Goal: Task Accomplishment & Management: Use online tool/utility

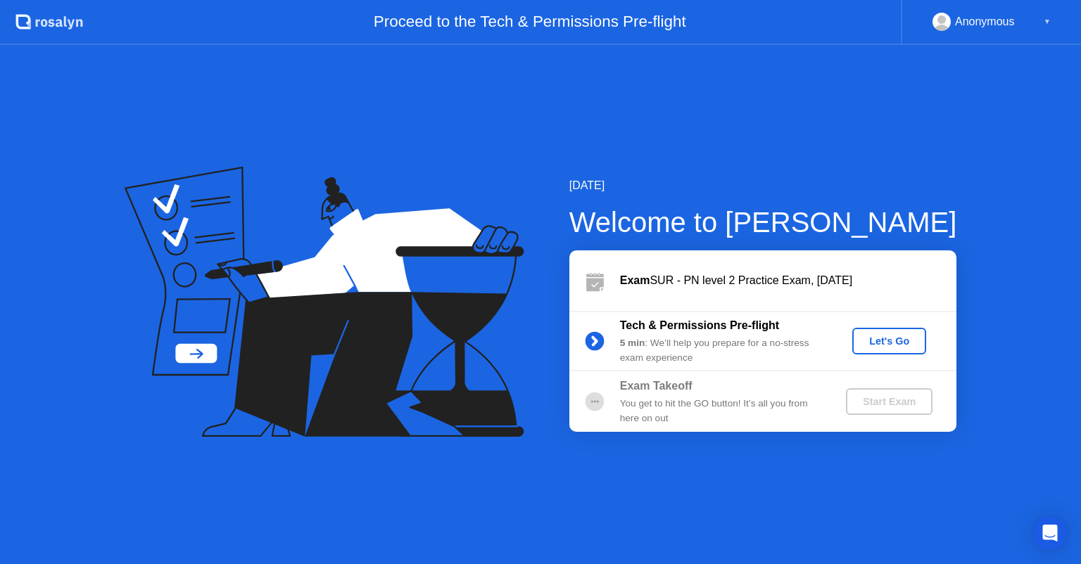
click at [893, 343] on div "Let's Go" at bounding box center [889, 341] width 63 height 11
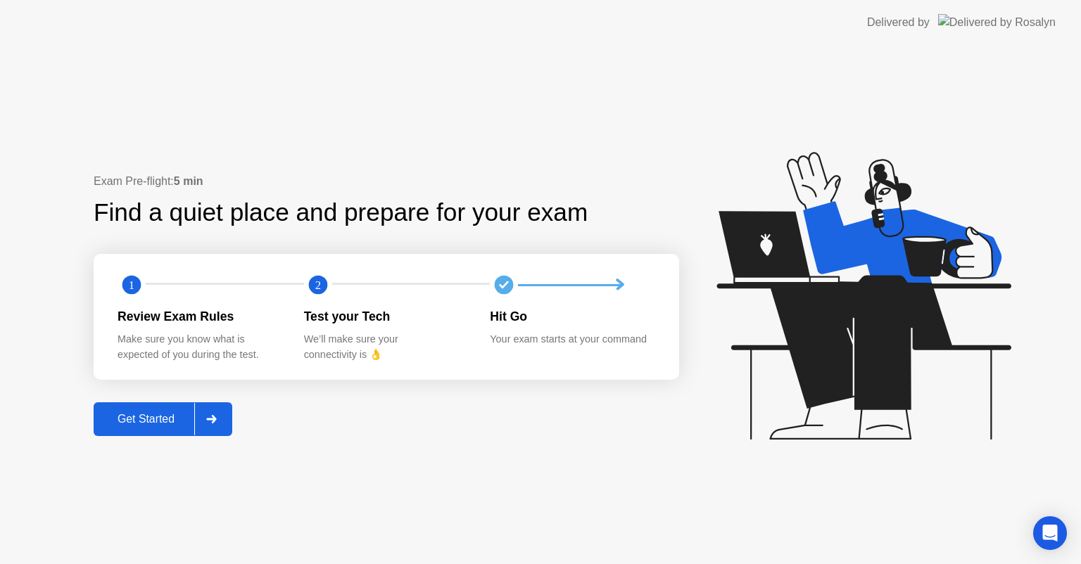
click at [151, 408] on button "Get Started" at bounding box center [163, 419] width 139 height 34
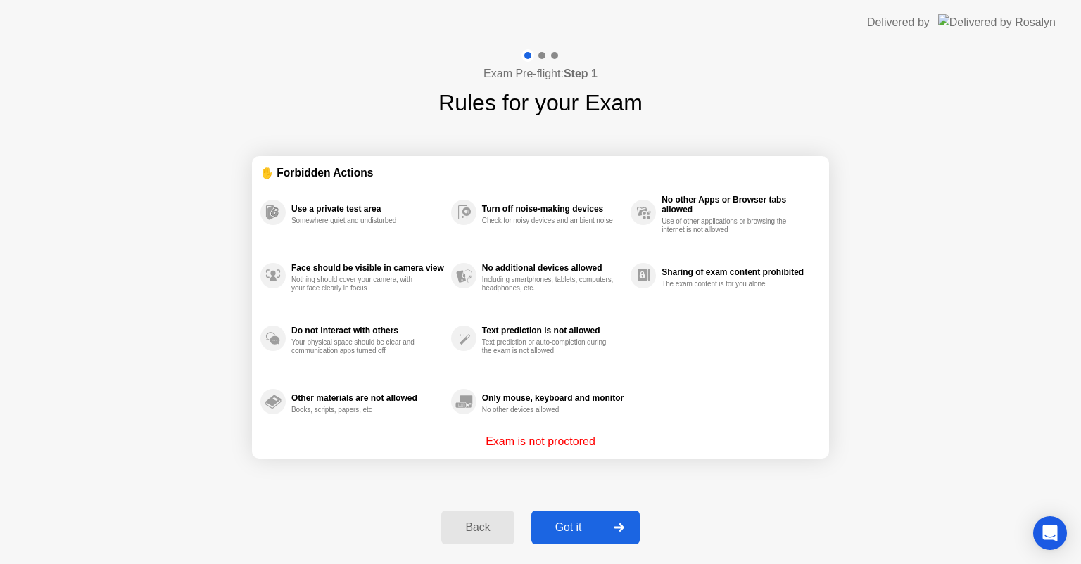
click at [568, 522] on div "Got it" at bounding box center [568, 527] width 66 height 13
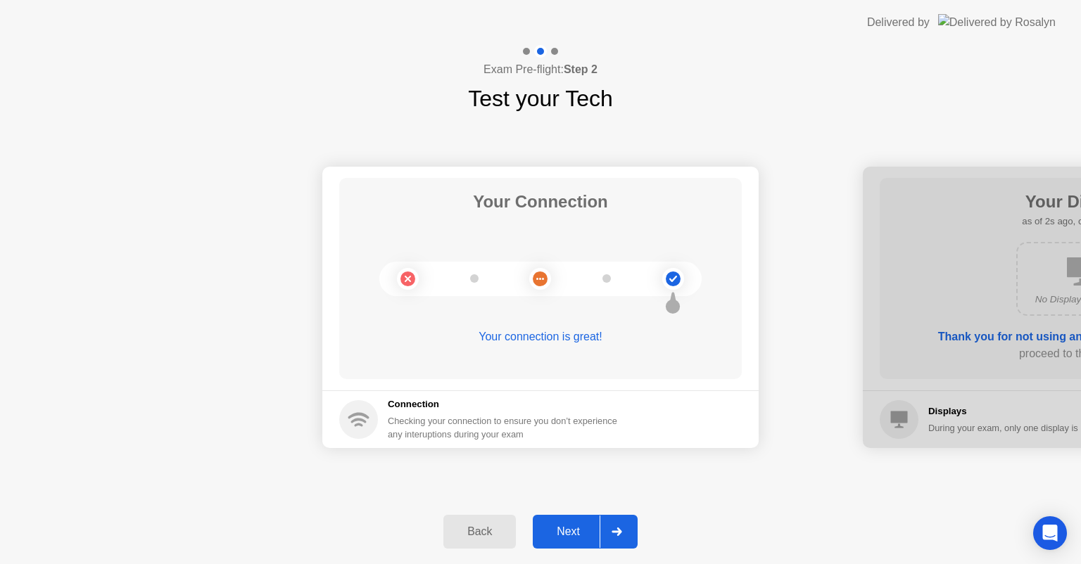
click at [568, 522] on button "Next" at bounding box center [585, 532] width 105 height 34
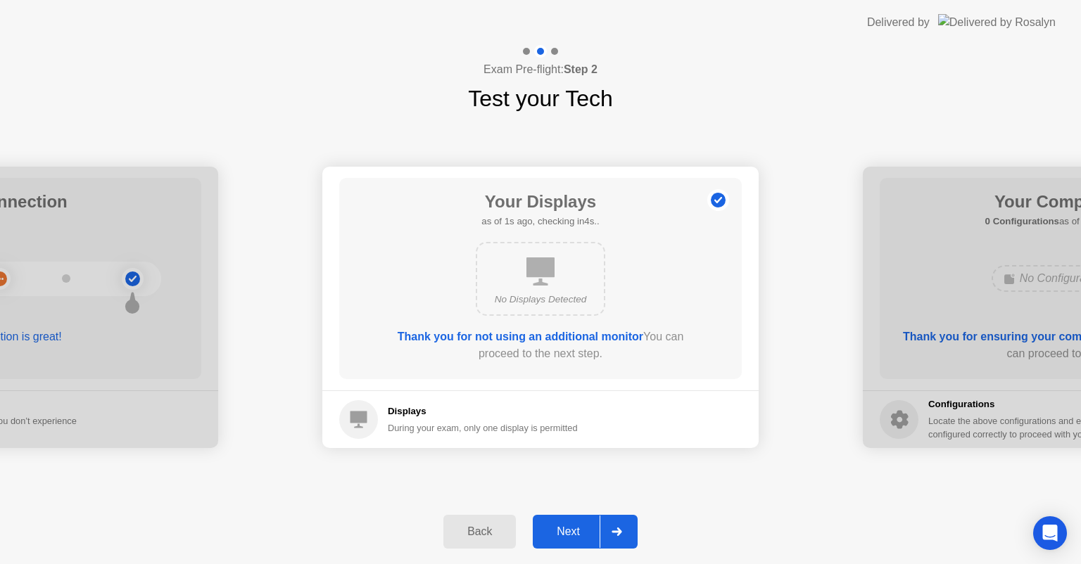
click at [571, 523] on button "Next" at bounding box center [585, 532] width 105 height 34
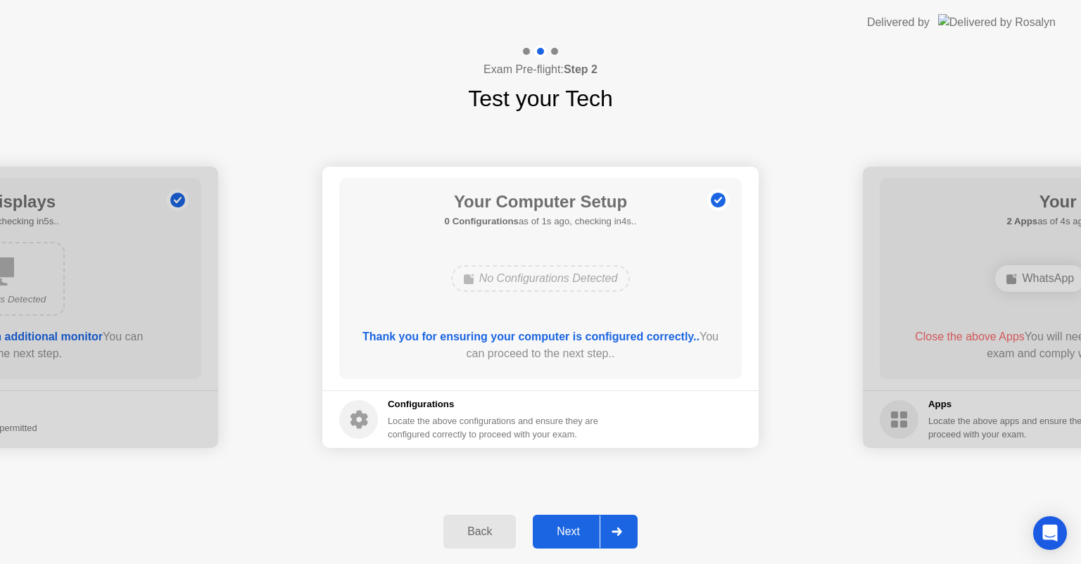
click at [571, 523] on button "Next" at bounding box center [585, 532] width 105 height 34
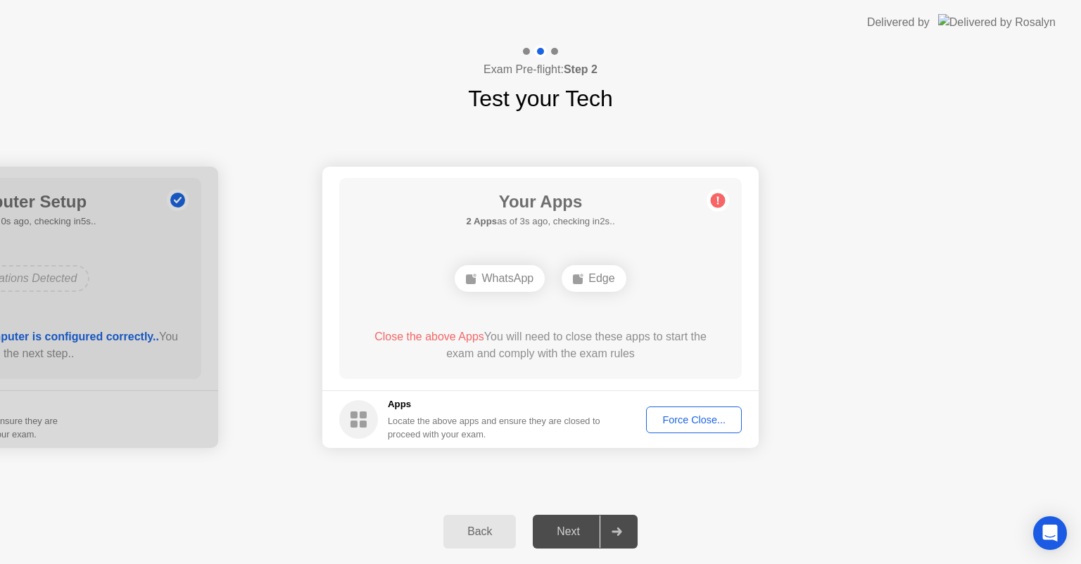
click at [704, 417] on div "Force Close..." at bounding box center [694, 419] width 86 height 11
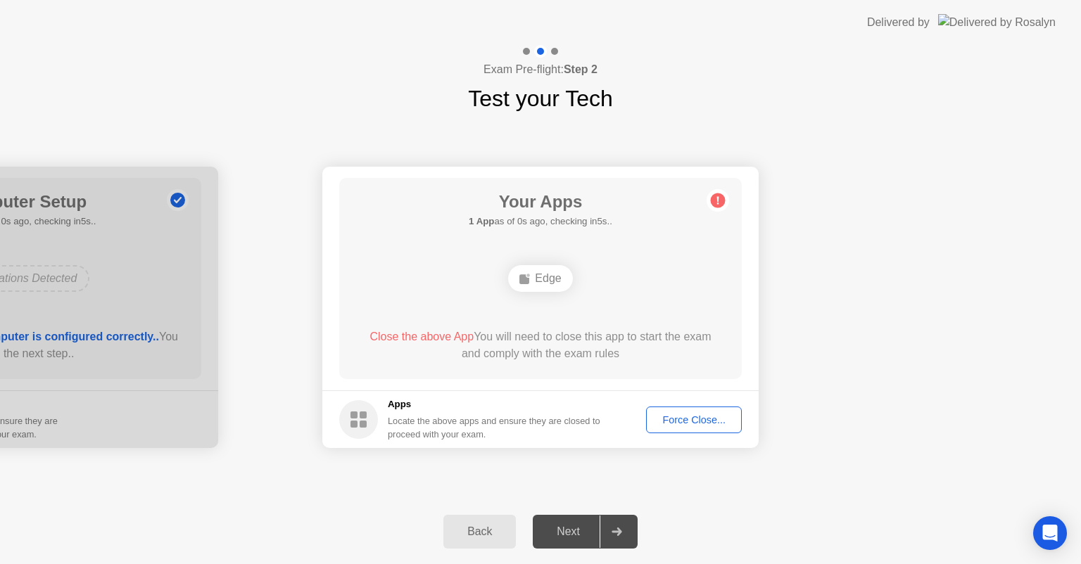
click at [570, 530] on div "Next" at bounding box center [568, 531] width 63 height 13
click at [682, 420] on div "Force Close..." at bounding box center [694, 419] width 86 height 11
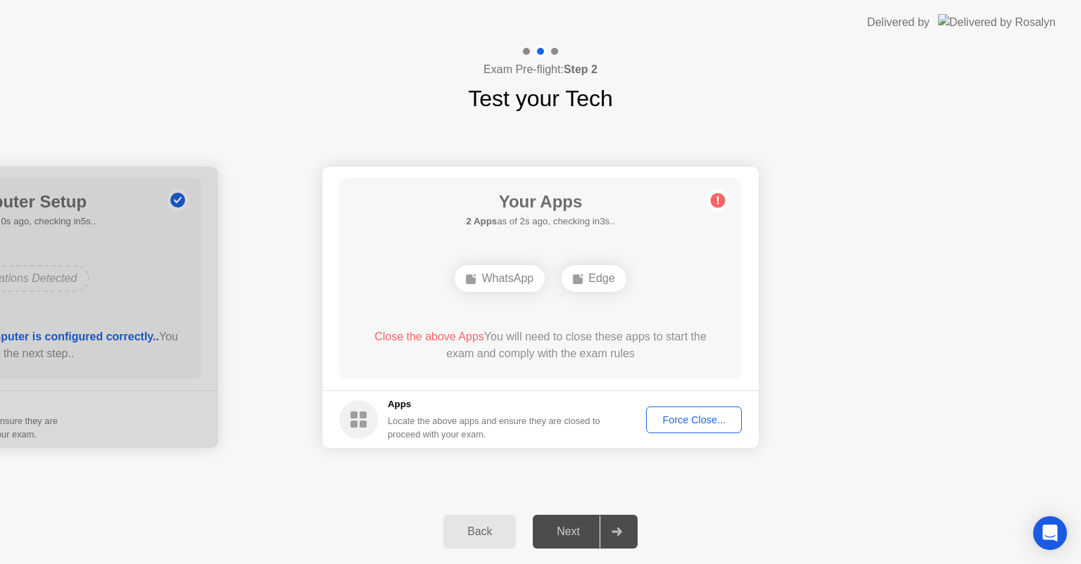
click at [707, 410] on button "Force Close..." at bounding box center [694, 420] width 96 height 27
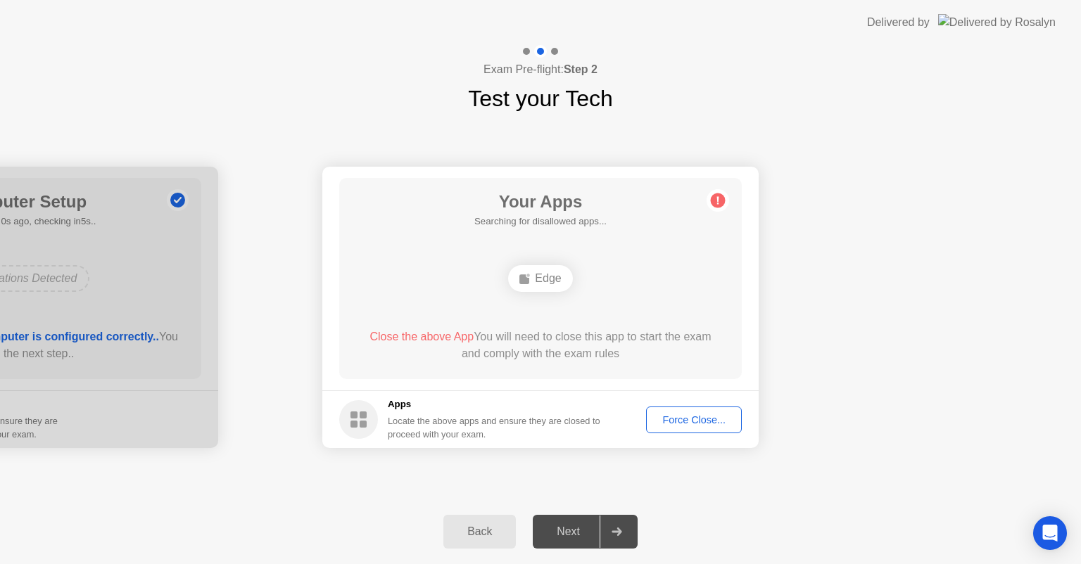
click at [692, 423] on div "Force Close..." at bounding box center [694, 419] width 86 height 11
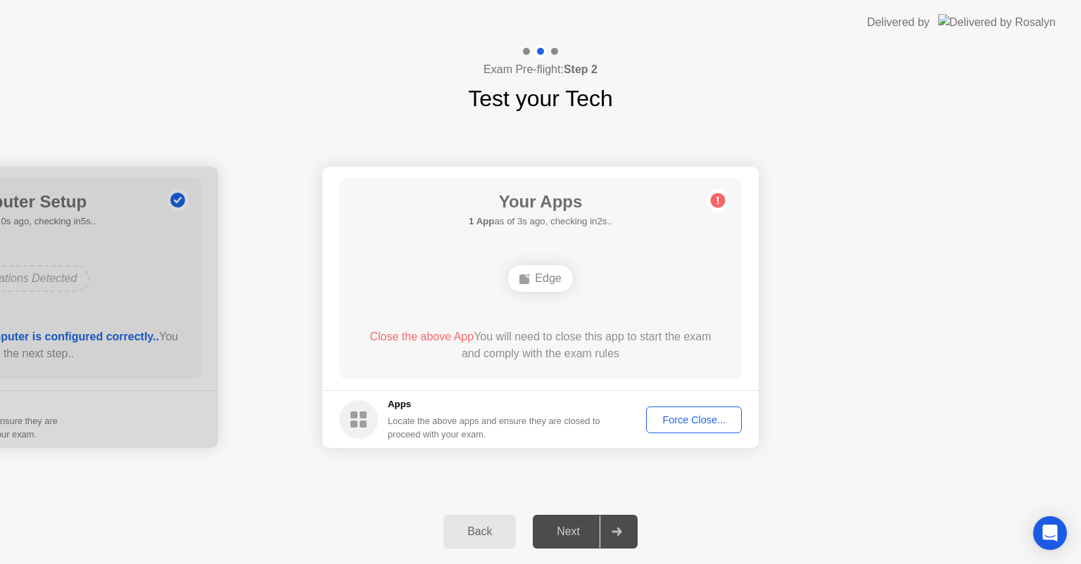
click at [717, 200] on icon at bounding box center [718, 201] width 2 height 8
click at [623, 531] on div at bounding box center [616, 532] width 34 height 32
click at [490, 540] on button "Back" at bounding box center [479, 532] width 72 height 34
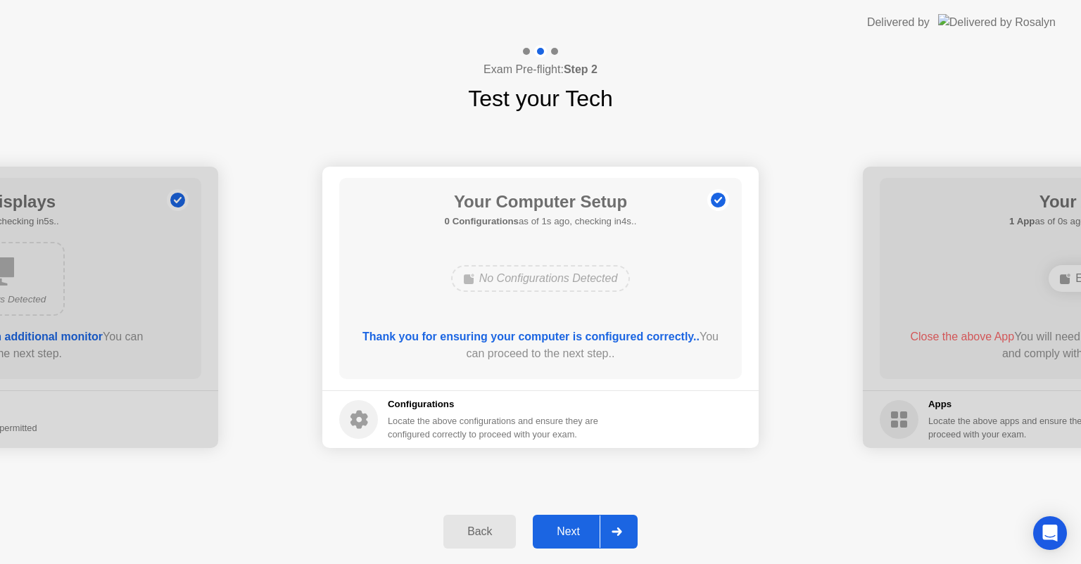
click at [613, 536] on div at bounding box center [616, 532] width 34 height 32
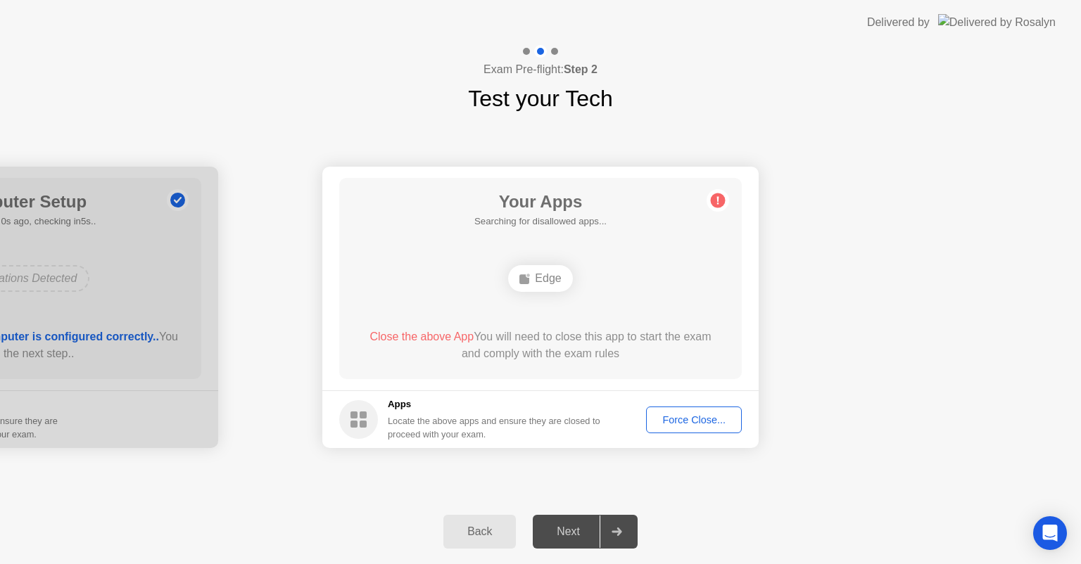
click at [694, 418] on div "Force Close..." at bounding box center [694, 419] width 86 height 11
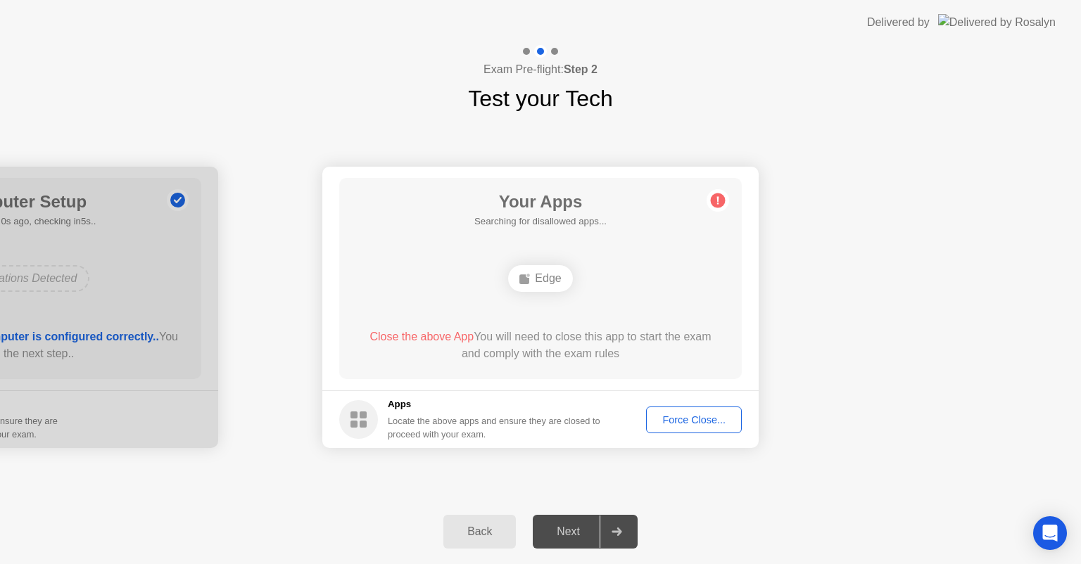
click at [690, 421] on div "Force Close..." at bounding box center [694, 419] width 86 height 11
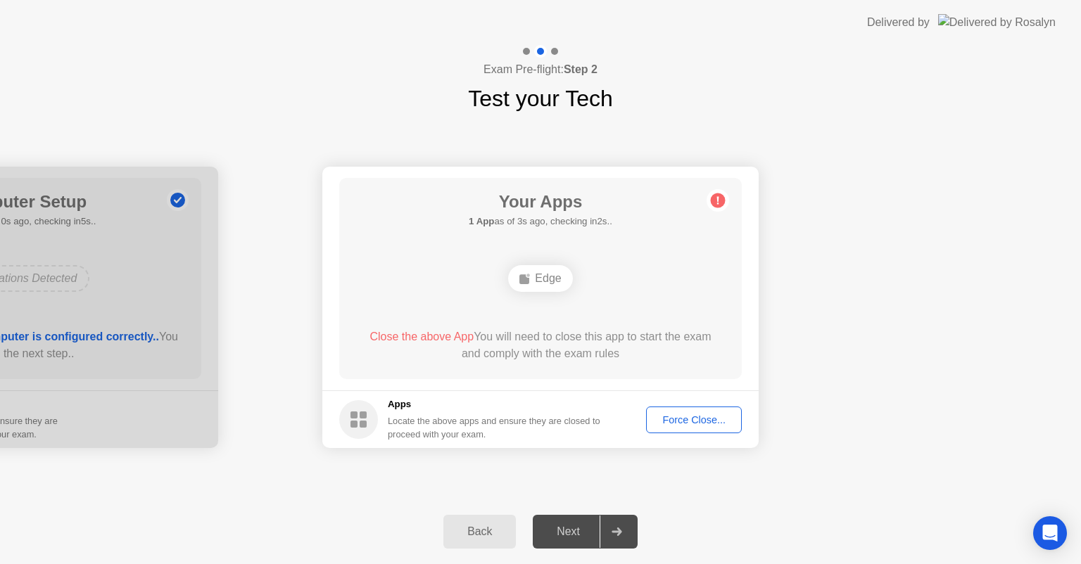
click at [570, 483] on div "Your Connection Your connection is great! Connection Checking your connection t…" at bounding box center [540, 307] width 1081 height 384
click at [488, 525] on div "Back" at bounding box center [479, 531] width 64 height 13
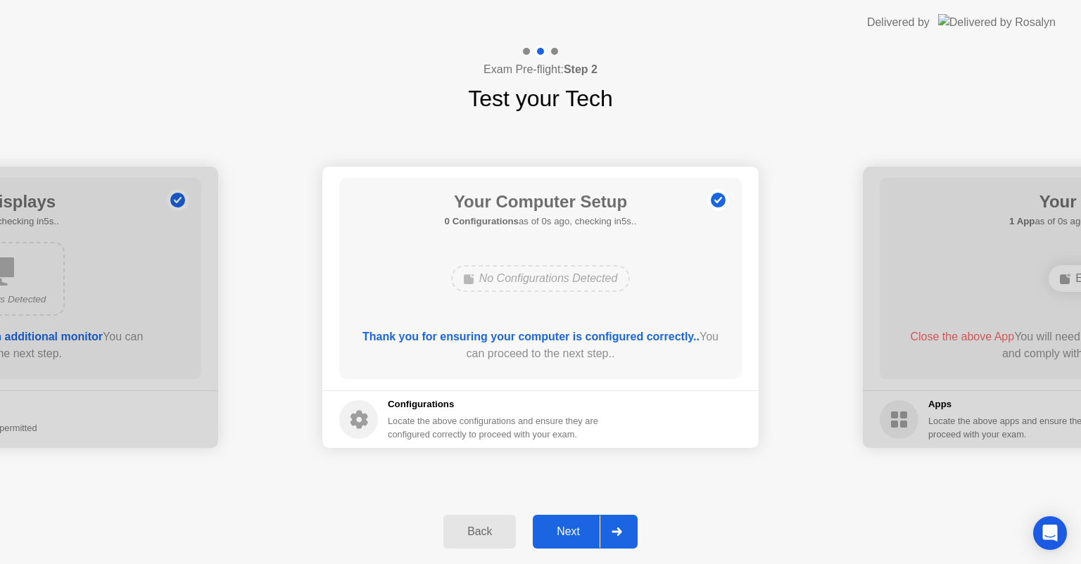
click at [608, 533] on div at bounding box center [616, 532] width 34 height 32
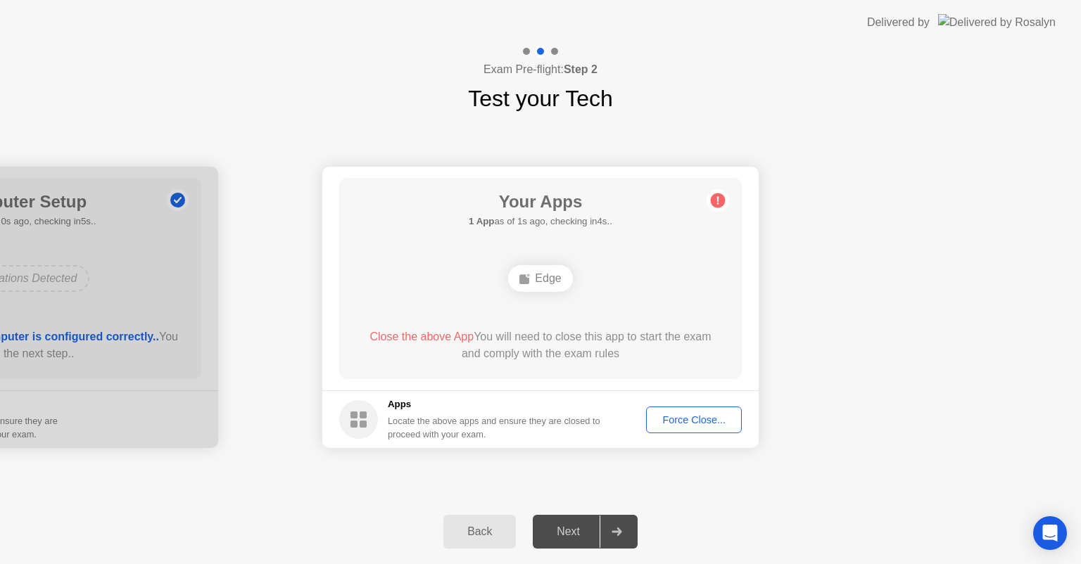
click at [658, 409] on button "Force Close..." at bounding box center [694, 420] width 96 height 27
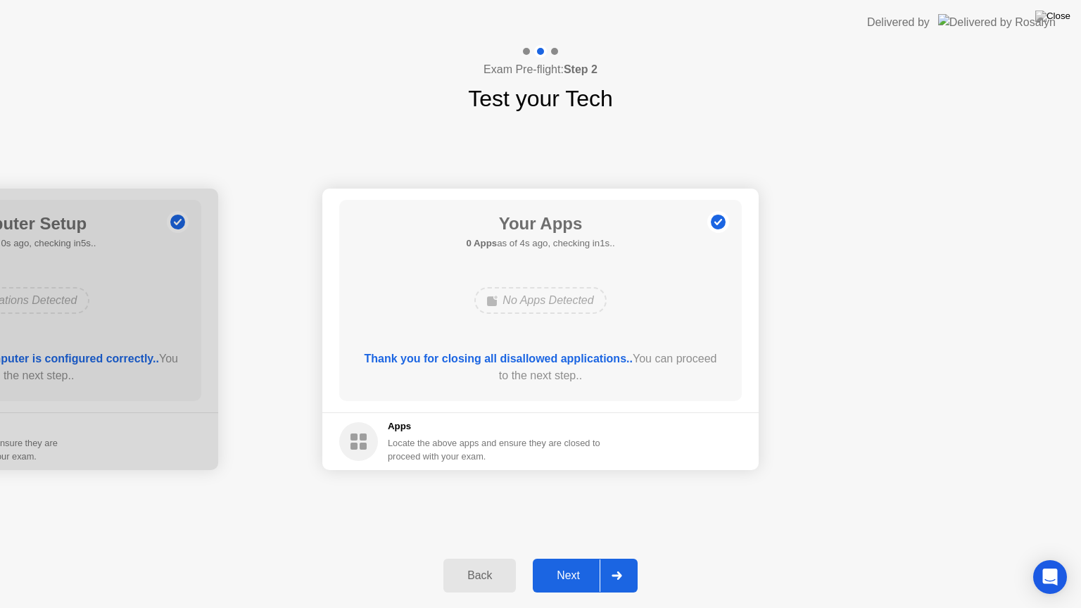
click at [561, 563] on div "Next" at bounding box center [568, 575] width 63 height 13
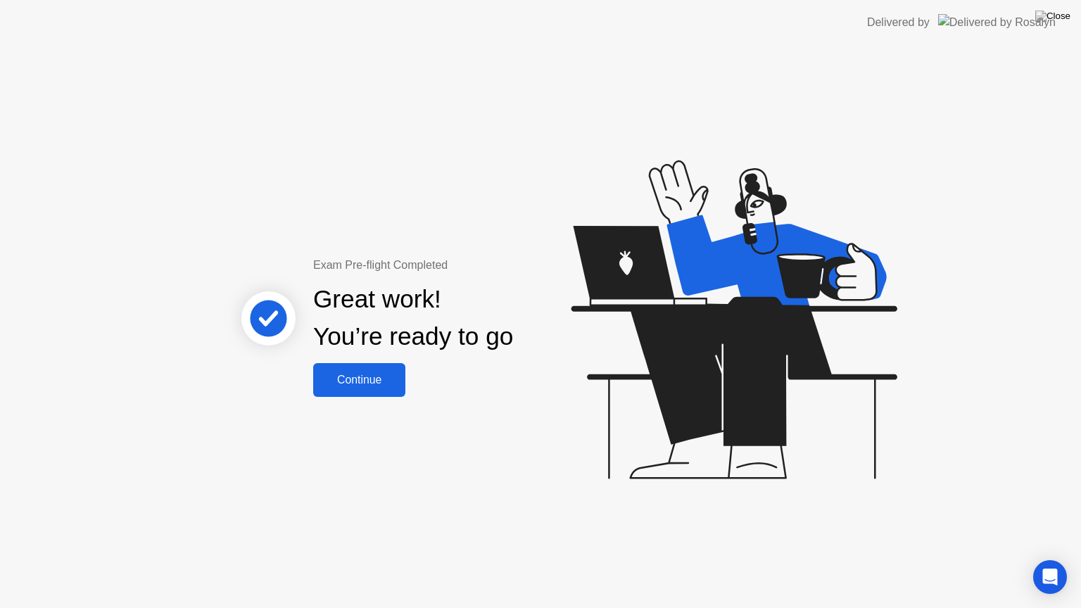
click at [342, 383] on div "Continue" at bounding box center [359, 380] width 84 height 13
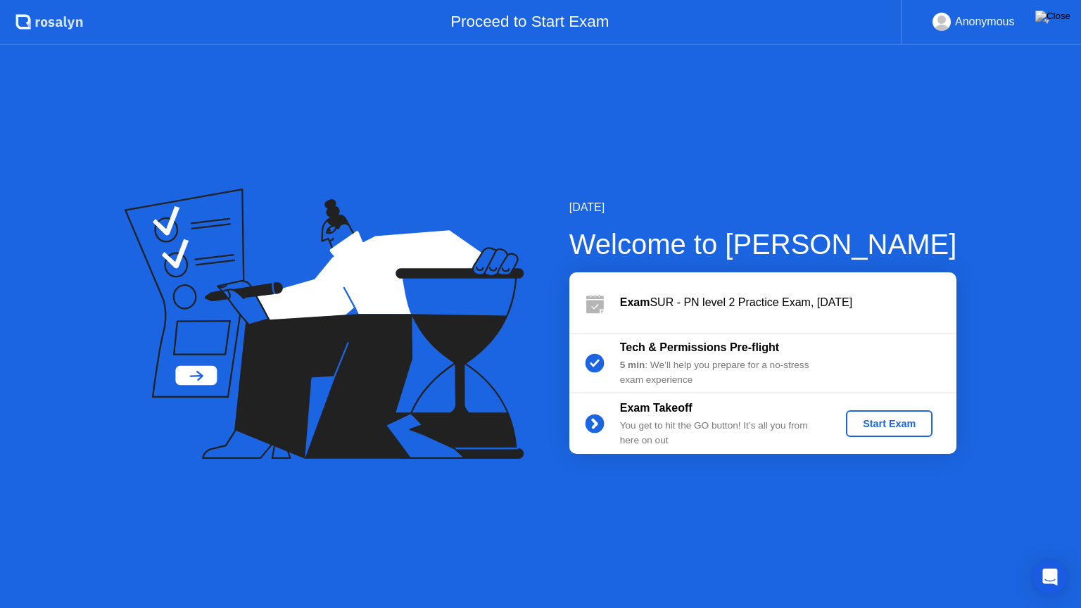
click at [858, 426] on div "Start Exam" at bounding box center [888, 423] width 75 height 11
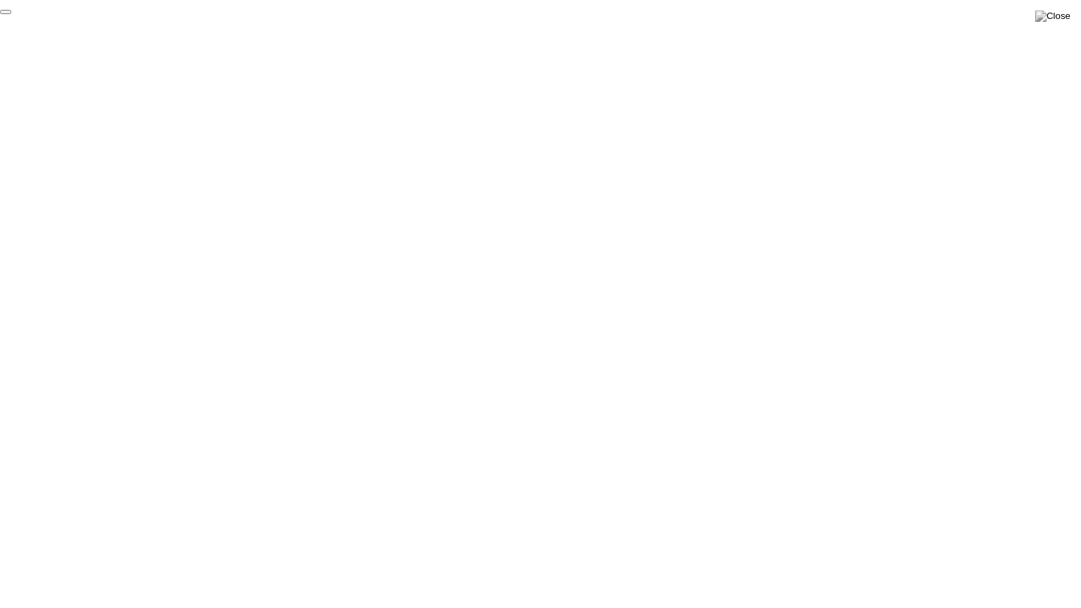
click at [11, 14] on button "End Proctoring Session" at bounding box center [5, 12] width 11 height 4
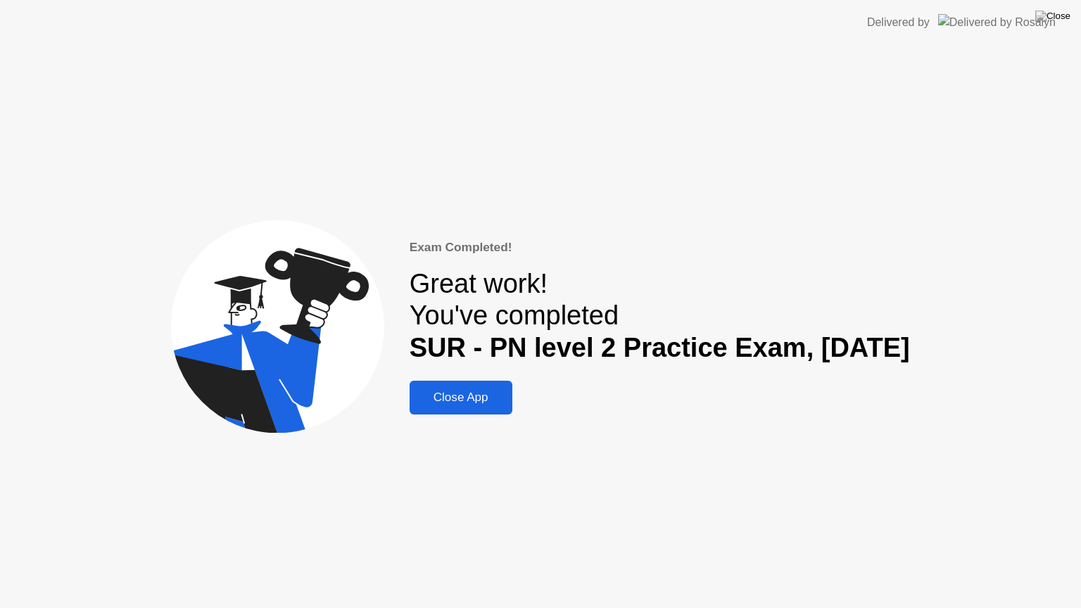
click at [442, 394] on div "Close App" at bounding box center [461, 397] width 94 height 14
